Goal: Navigation & Orientation: Find specific page/section

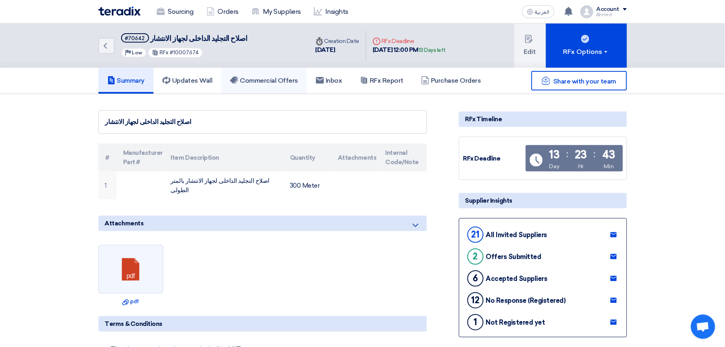
click at [244, 88] on link "Commercial Offers" at bounding box center [264, 81] width 86 height 26
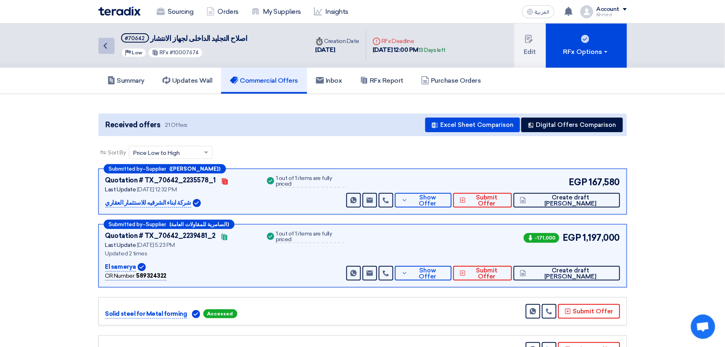
click at [111, 43] on link "Back" at bounding box center [106, 46] width 16 height 16
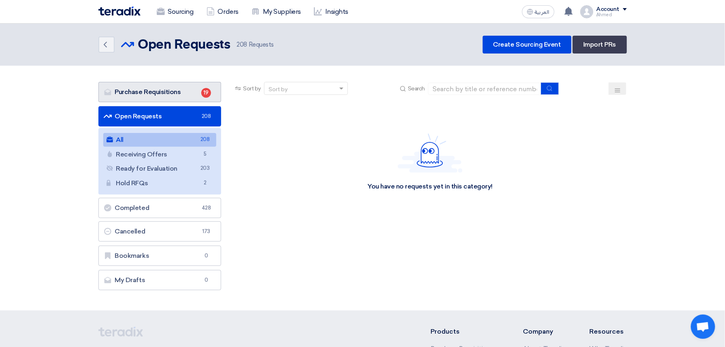
click at [179, 85] on link "Purchase Requisitions Purchase Requisitions 19" at bounding box center [159, 92] width 123 height 20
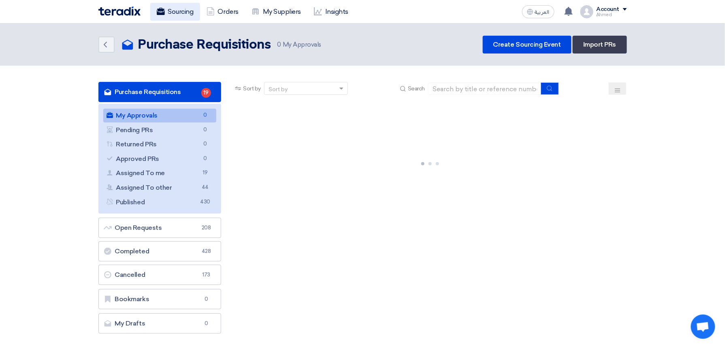
click at [187, 16] on link "Sourcing" at bounding box center [175, 12] width 50 height 18
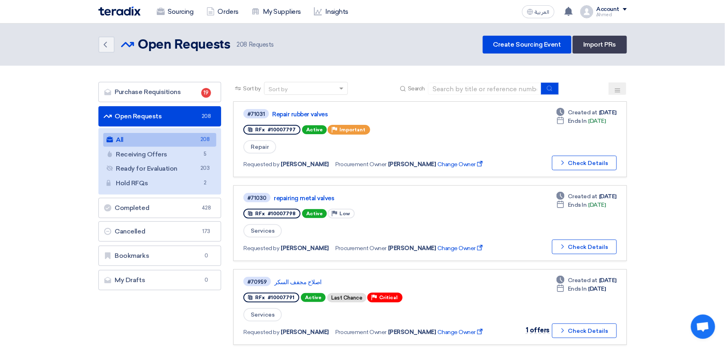
click at [615, 84] on button at bounding box center [618, 88] width 18 height 13
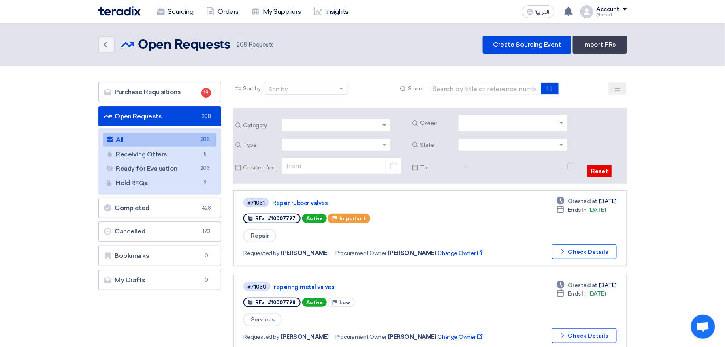
click at [559, 122] on input "text" at bounding box center [514, 123] width 103 height 13
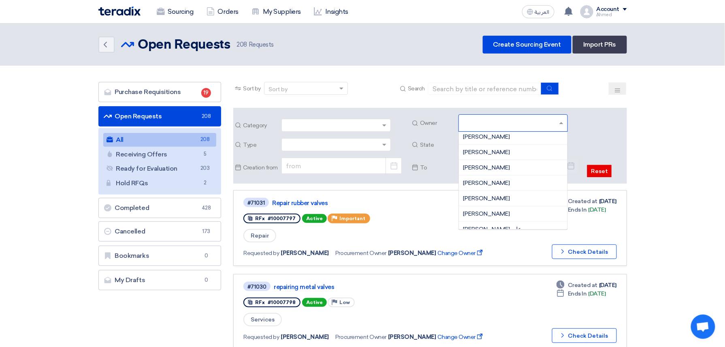
scroll to position [538, 0]
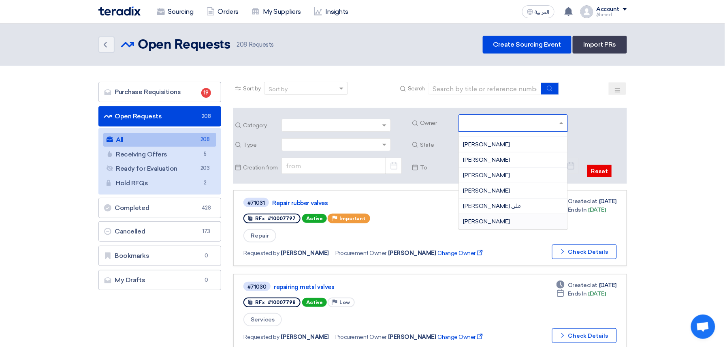
click at [478, 220] on span "[PERSON_NAME]" at bounding box center [486, 221] width 47 height 7
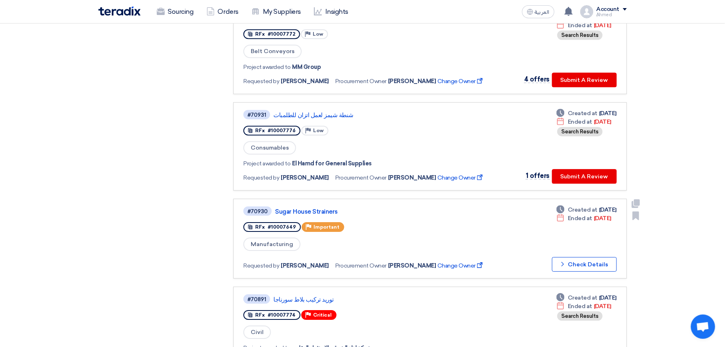
scroll to position [756, 0]
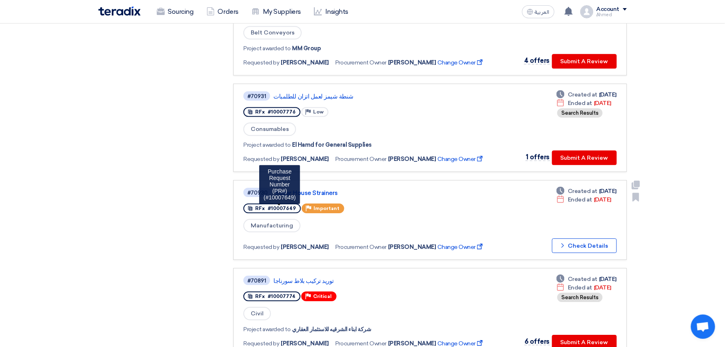
click at [279, 205] on span "#10007649" at bounding box center [282, 208] width 28 height 6
drag, startPoint x: 279, startPoint y: 199, endPoint x: 410, endPoint y: 198, distance: 130.9
click at [410, 202] on div "RFx #10007649 Purchase Request Number (PR#) (#10007649) Priority Important" at bounding box center [368, 208] width 249 height 13
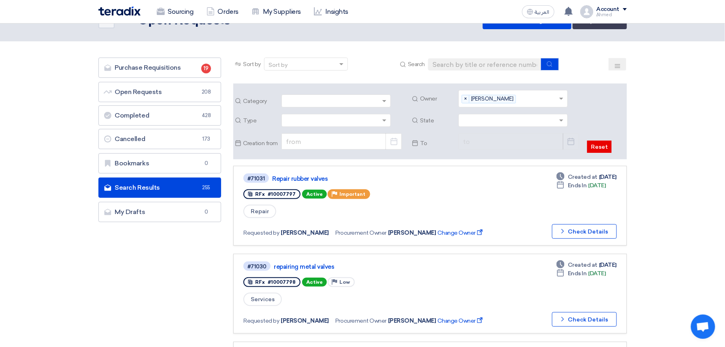
scroll to position [0, 0]
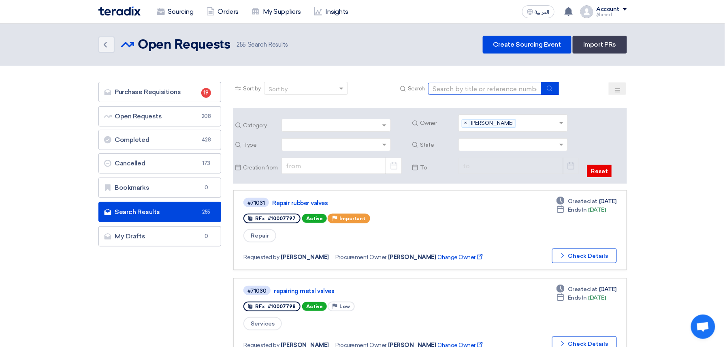
click at [469, 92] on input at bounding box center [484, 89] width 113 height 12
paste input "10007758"
type input "10007758"
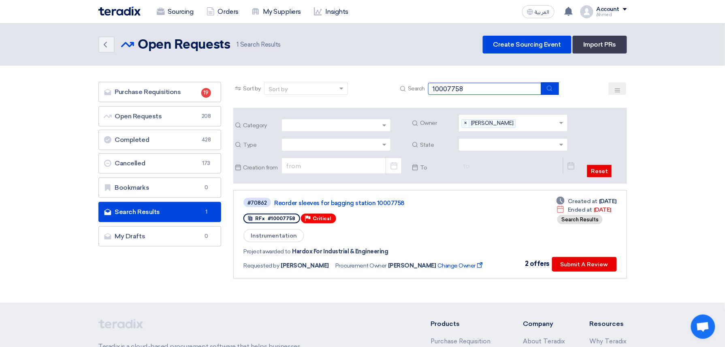
drag, startPoint x: 395, startPoint y: 90, endPoint x: 331, endPoint y: 90, distance: 64.0
click at [331, 90] on div "Sort by Sort by Search 10007758" at bounding box center [429, 91] width 393 height 19
click at [524, 125] on input "text" at bounding box center [538, 123] width 39 height 13
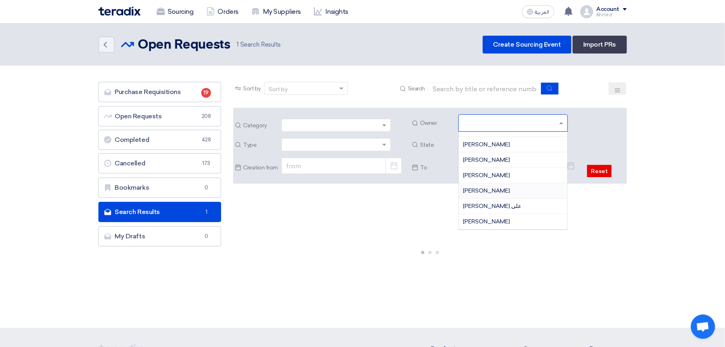
scroll to position [538, 0]
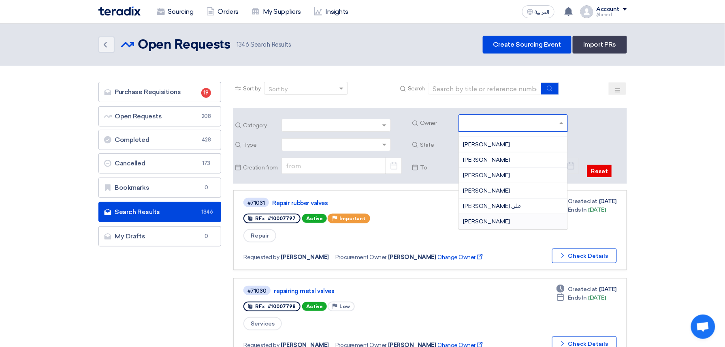
click at [485, 221] on span "[PERSON_NAME]" at bounding box center [486, 221] width 47 height 7
